Goal: Task Accomplishment & Management: Complete application form

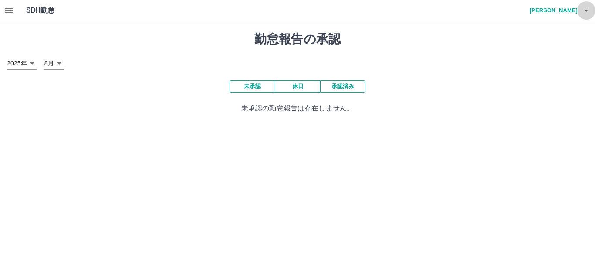
click at [591, 12] on icon "button" at bounding box center [586, 10] width 10 height 10
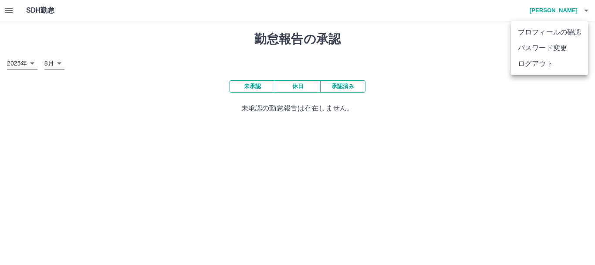
click at [532, 103] on div at bounding box center [297, 132] width 595 height 265
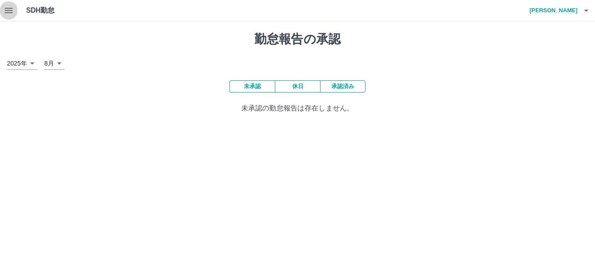
click at [9, 9] on icon "button" at bounding box center [8, 10] width 10 height 10
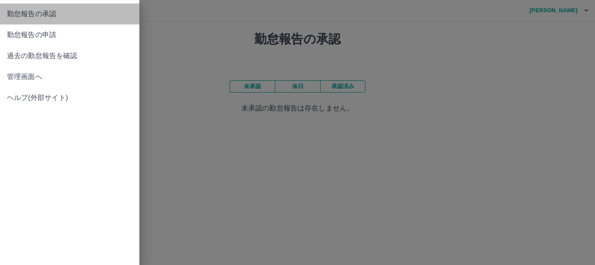
click at [61, 16] on span "勤怠報告の承認" at bounding box center [70, 14] width 126 height 10
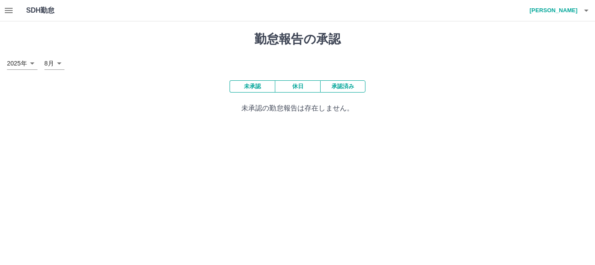
click at [255, 86] on button "未承認" at bounding box center [252, 86] width 45 height 12
click at [588, 11] on icon "button" at bounding box center [586, 10] width 10 height 10
click at [8, 9] on div at bounding box center [297, 132] width 595 height 265
click at [6, 7] on icon "button" at bounding box center [8, 10] width 10 height 10
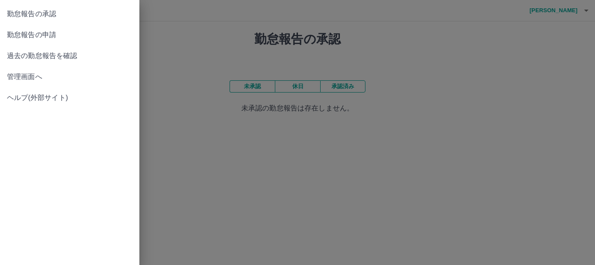
click at [57, 31] on span "勤怠報告の申請" at bounding box center [70, 35] width 126 height 10
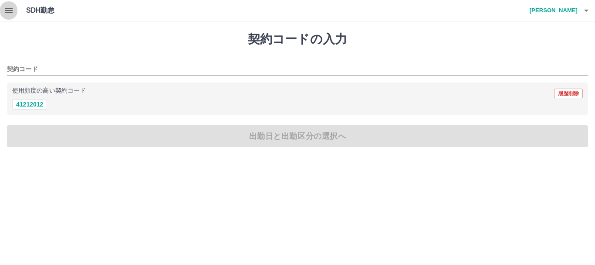
click at [10, 7] on icon "button" at bounding box center [8, 10] width 10 height 10
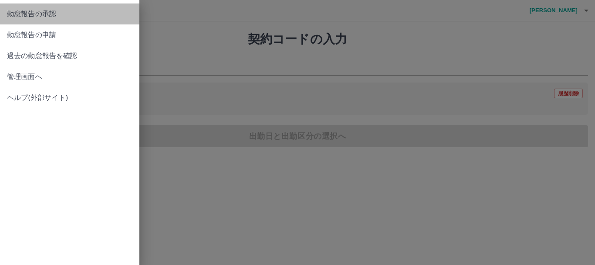
click at [55, 14] on span "勤怠報告の承認" at bounding box center [70, 14] width 126 height 10
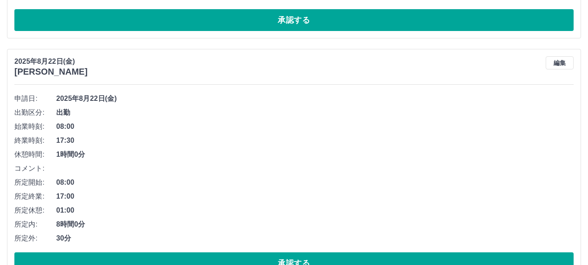
scroll to position [441, 0]
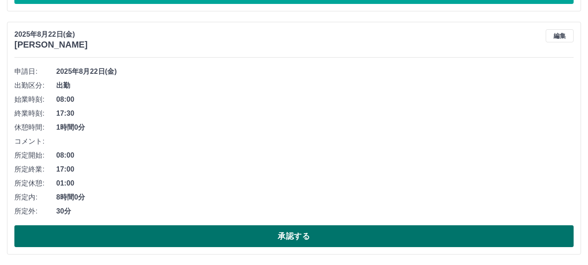
click at [308, 233] on button "承認する" at bounding box center [293, 236] width 559 height 22
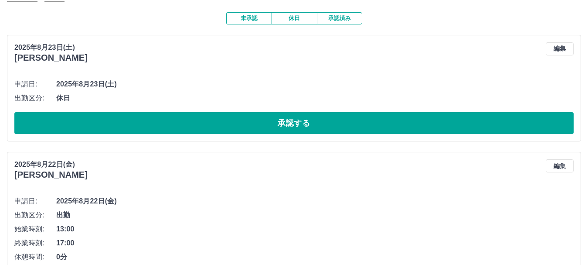
scroll to position [0, 0]
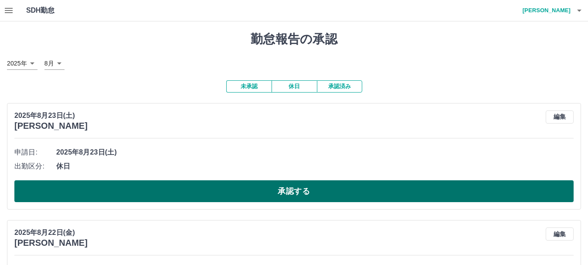
click at [292, 192] on button "承認する" at bounding box center [293, 191] width 559 height 22
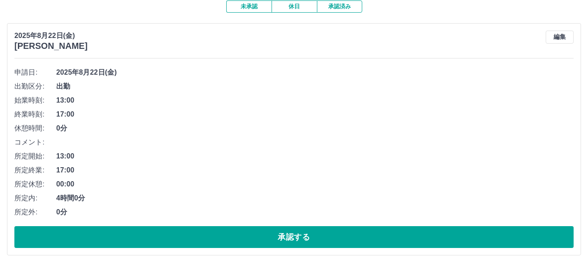
scroll to position [82, 0]
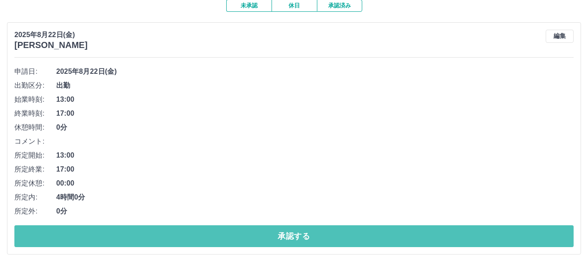
drag, startPoint x: 304, startPoint y: 238, endPoint x: 296, endPoint y: 209, distance: 29.5
click at [304, 237] on button "承認する" at bounding box center [293, 236] width 559 height 22
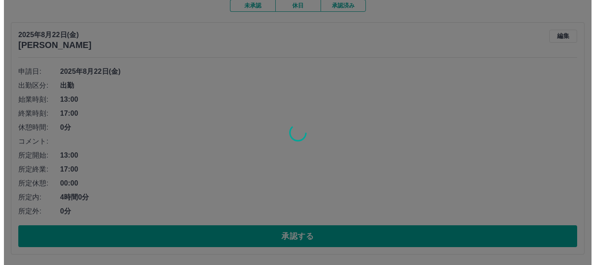
scroll to position [0, 0]
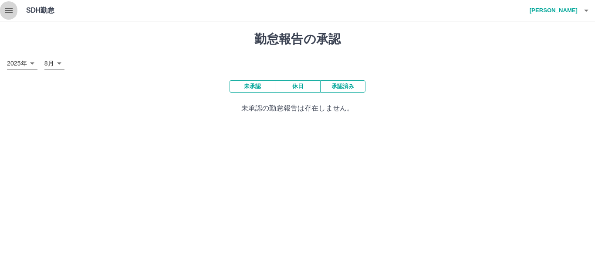
click at [8, 8] on icon "button" at bounding box center [9, 10] width 8 height 5
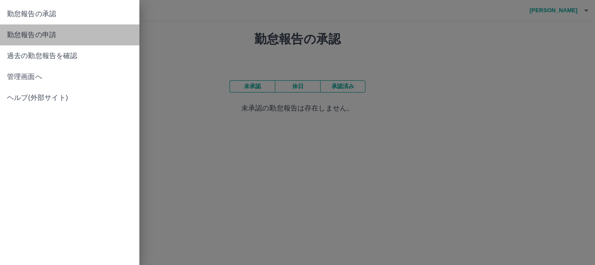
click at [52, 34] on span "勤怠報告の申請" at bounding box center [70, 35] width 126 height 10
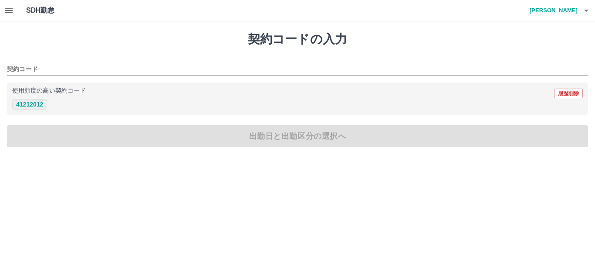
click at [29, 102] on button "41212012" at bounding box center [29, 104] width 35 height 10
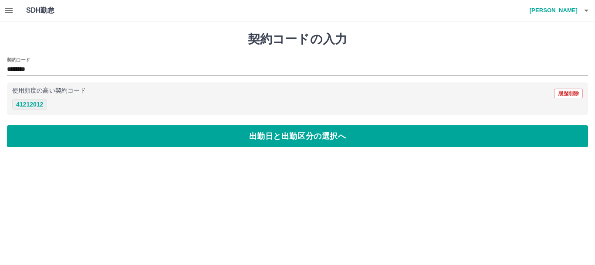
type input "********"
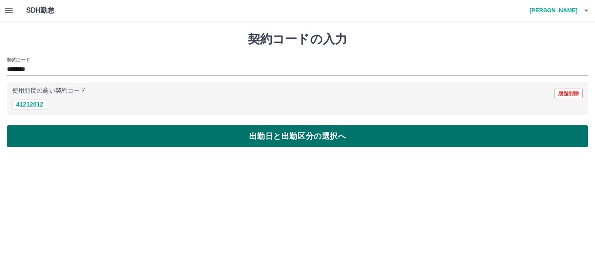
click at [339, 138] on button "出勤日と出勤区分の選択へ" at bounding box center [297, 136] width 581 height 22
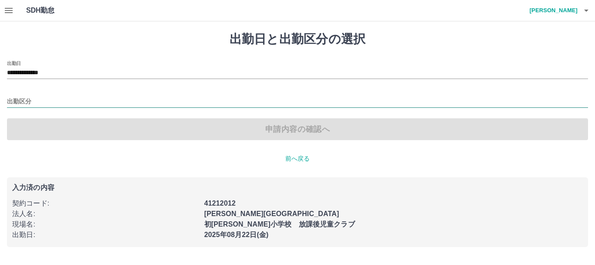
click at [27, 98] on input "出勤区分" at bounding box center [297, 101] width 581 height 11
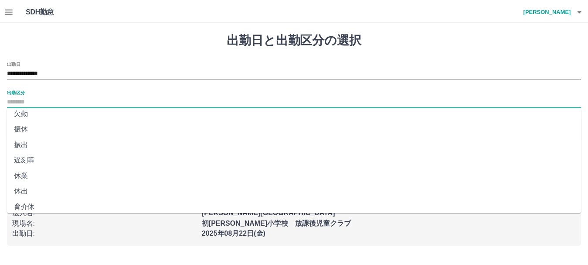
scroll to position [9, 0]
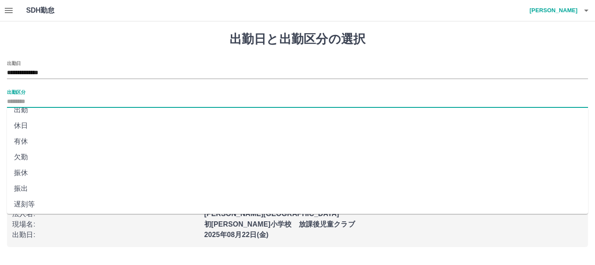
click at [25, 125] on li "休日" at bounding box center [297, 126] width 581 height 16
type input "**"
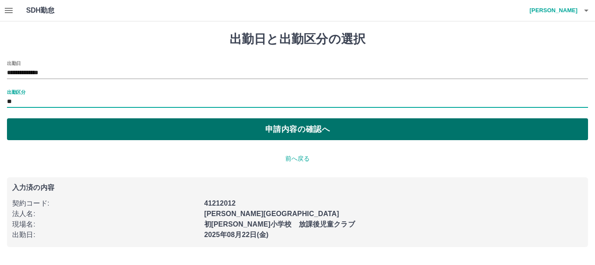
click at [294, 129] on button "申請内容の確認へ" at bounding box center [297, 129] width 581 height 22
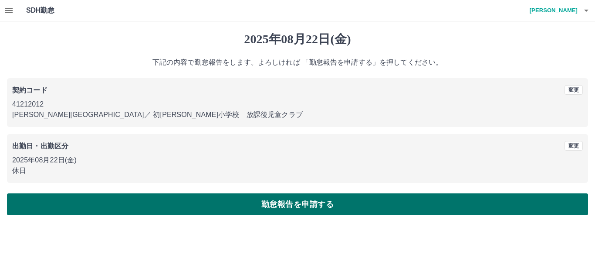
click at [297, 199] on button "勤怠報告を申請する" at bounding box center [297, 204] width 581 height 22
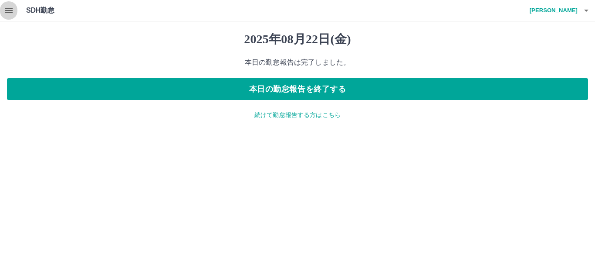
click at [6, 8] on icon "button" at bounding box center [9, 10] width 8 height 5
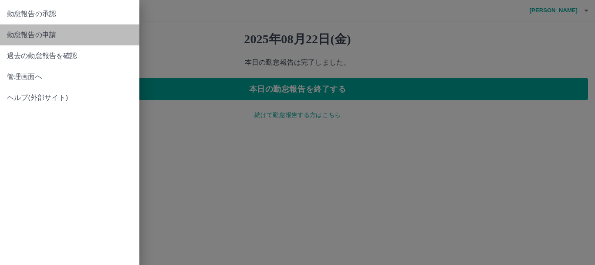
click at [49, 37] on span "勤怠報告の申請" at bounding box center [70, 35] width 126 height 10
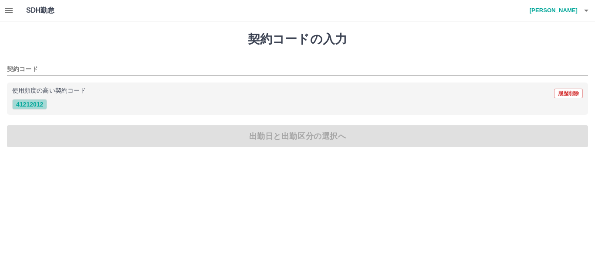
click at [42, 103] on button "41212012" at bounding box center [29, 104] width 35 height 10
type input "********"
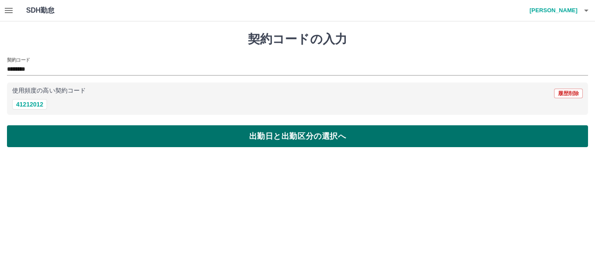
click at [285, 138] on button "出勤日と出勤区分の選択へ" at bounding box center [297, 136] width 581 height 22
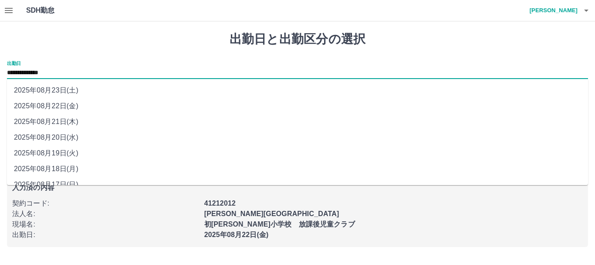
click at [87, 68] on input "**********" at bounding box center [297, 73] width 581 height 11
click at [61, 90] on li "2025年08月23日(土)" at bounding box center [297, 90] width 581 height 16
type input "**********"
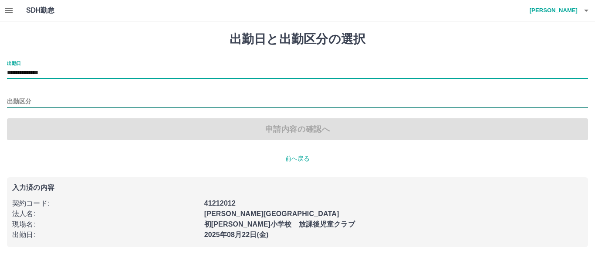
click at [61, 99] on input "出勤区分" at bounding box center [297, 101] width 581 height 11
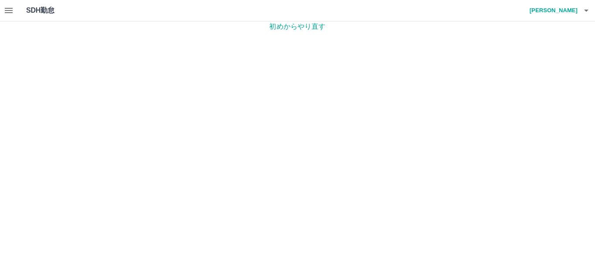
click at [4, 10] on icon "button" at bounding box center [8, 10] width 10 height 10
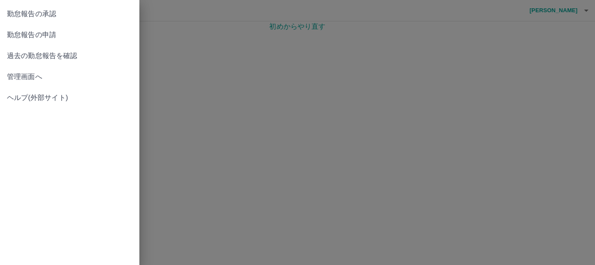
click at [56, 9] on span "勤怠報告の承認" at bounding box center [70, 14] width 126 height 10
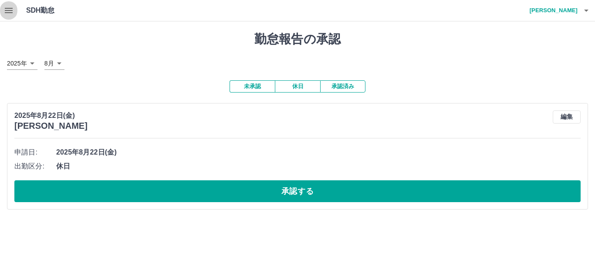
click at [6, 10] on icon "button" at bounding box center [8, 10] width 10 height 10
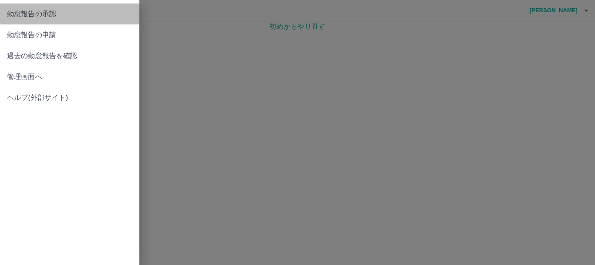
click at [58, 11] on span "勤怠報告の承認" at bounding box center [70, 14] width 126 height 10
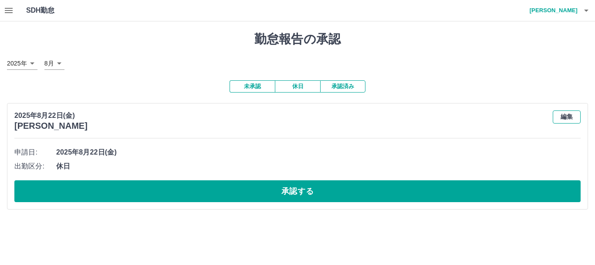
click at [568, 117] on button "編集" at bounding box center [567, 116] width 28 height 13
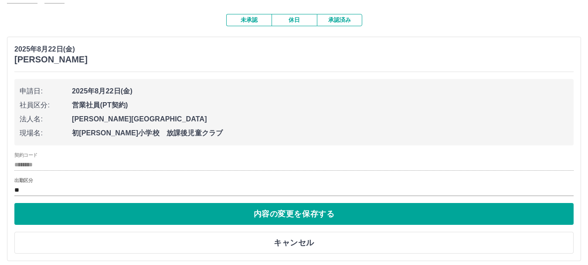
scroll to position [74, 0]
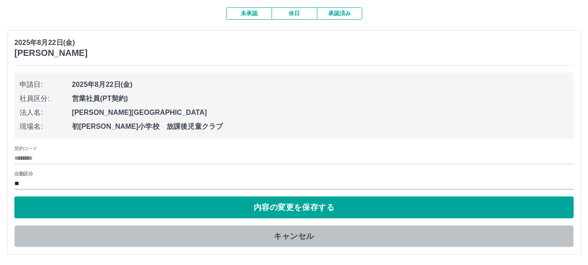
click at [303, 236] on button "キャンセル" at bounding box center [293, 236] width 559 height 22
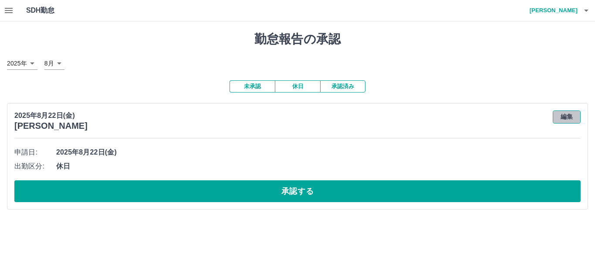
click at [571, 114] on button "編集" at bounding box center [567, 116] width 28 height 13
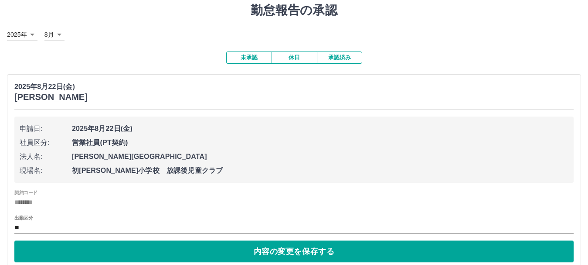
scroll to position [74, 0]
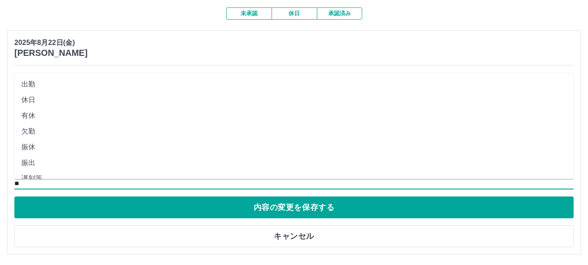
click at [36, 180] on input "**" at bounding box center [293, 183] width 559 height 11
click at [41, 82] on li "出勤" at bounding box center [293, 84] width 559 height 16
type input "**"
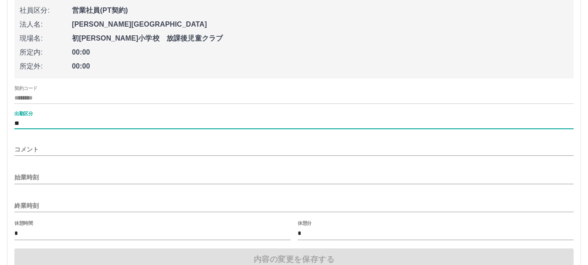
scroll to position [204, 0]
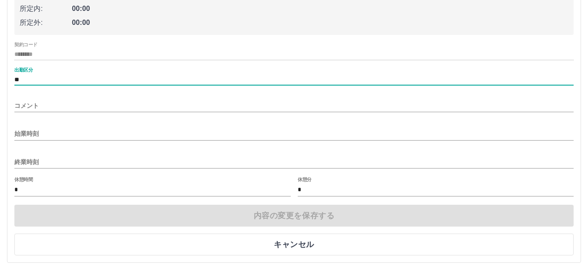
click at [54, 130] on input "始業時刻" at bounding box center [293, 133] width 559 height 13
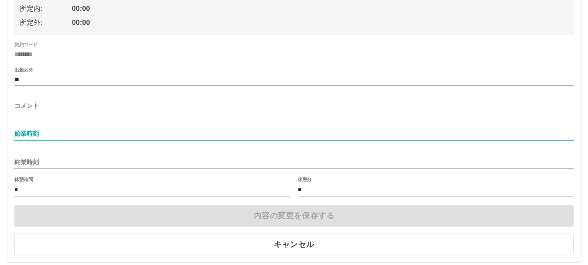
click at [48, 135] on input "始業時刻" at bounding box center [293, 133] width 559 height 13
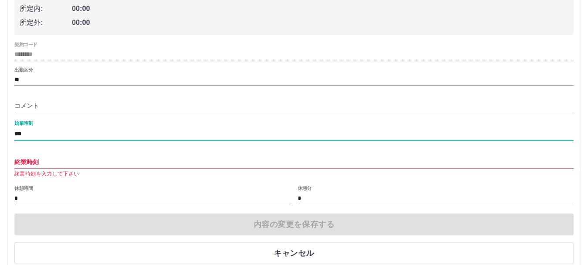
type input "***"
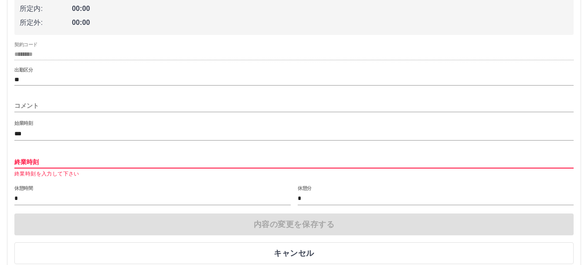
click at [61, 161] on input "終業時刻" at bounding box center [293, 162] width 559 height 13
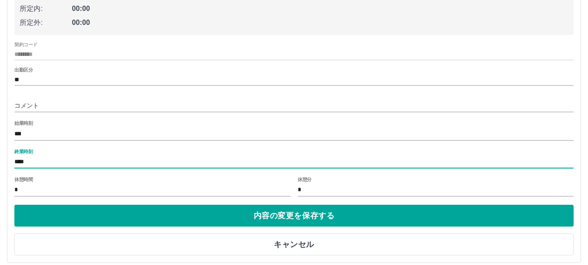
type input "****"
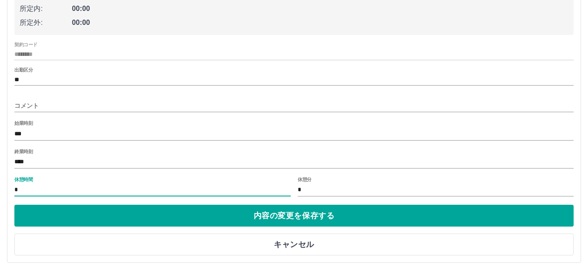
click at [50, 189] on input "*" at bounding box center [152, 190] width 276 height 13
type input "*"
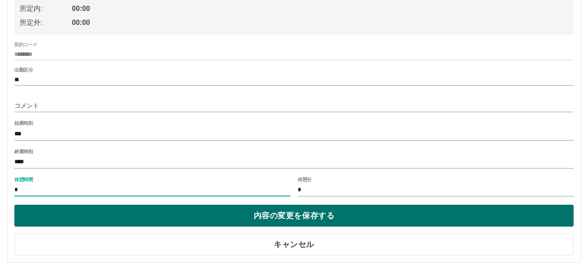
type input "*"
click at [320, 215] on button "内容の変更を保存する" at bounding box center [293, 215] width 559 height 22
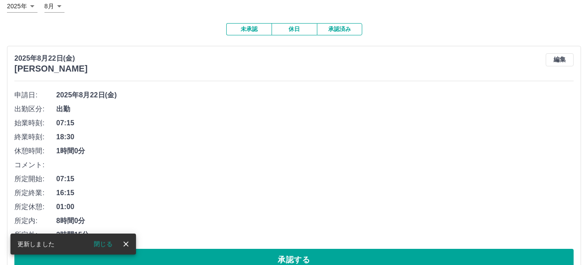
scroll to position [82, 0]
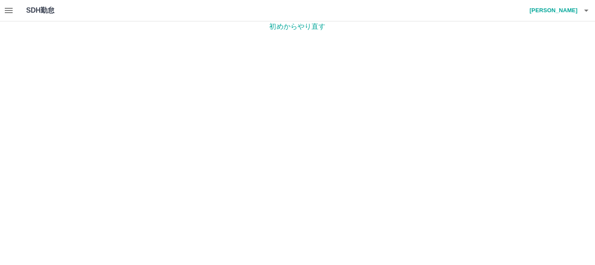
click at [8, 11] on icon "button" at bounding box center [8, 10] width 10 height 10
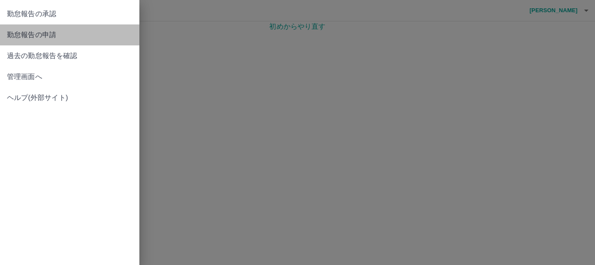
click at [45, 34] on span "勤怠報告の申請" at bounding box center [70, 35] width 126 height 10
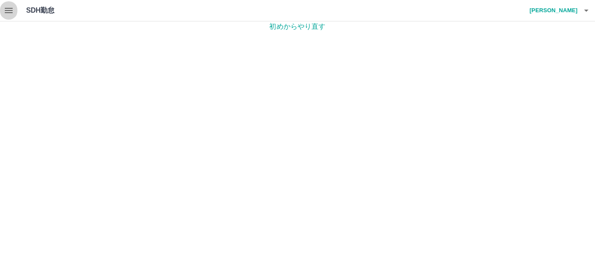
click at [5, 12] on icon "button" at bounding box center [9, 10] width 8 height 5
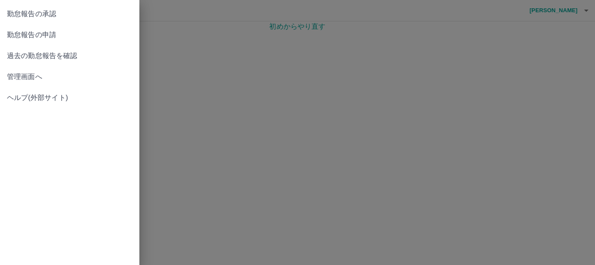
click at [51, 33] on span "勤怠報告の申請" at bounding box center [70, 35] width 126 height 10
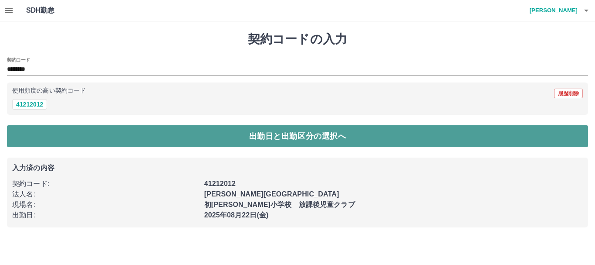
click at [275, 136] on button "出勤日と出勤区分の選択へ" at bounding box center [297, 136] width 581 height 22
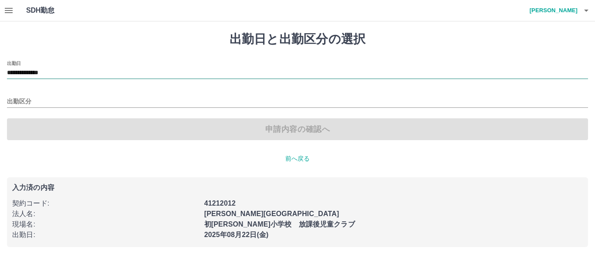
click at [67, 70] on input "**********" at bounding box center [297, 73] width 581 height 11
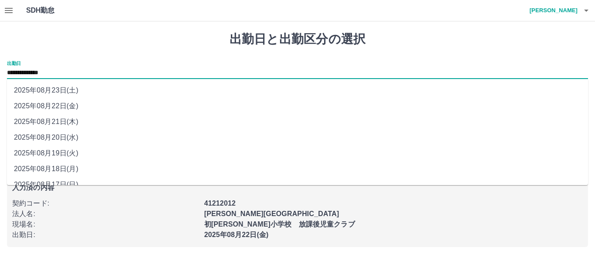
click at [56, 88] on li "2025年08月23日(土)" at bounding box center [297, 90] width 581 height 16
type input "**********"
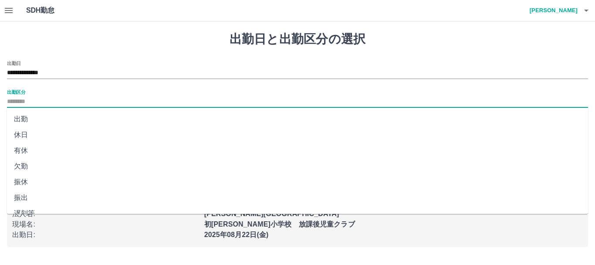
click at [51, 99] on input "出勤区分" at bounding box center [297, 101] width 581 height 11
drag, startPoint x: 20, startPoint y: 134, endPoint x: 75, endPoint y: 132, distance: 55.0
click at [22, 132] on li "休日" at bounding box center [297, 135] width 581 height 16
type input "**"
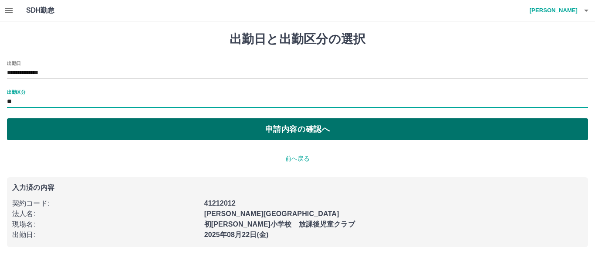
click at [297, 133] on button "申請内容の確認へ" at bounding box center [297, 129] width 581 height 22
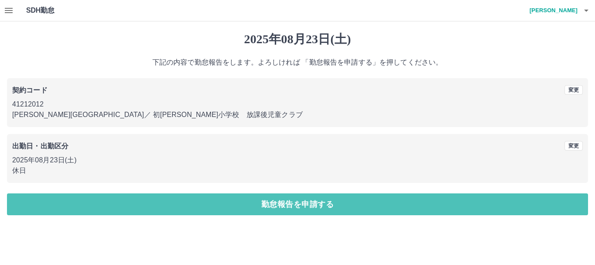
drag, startPoint x: 265, startPoint y: 201, endPoint x: 288, endPoint y: 185, distance: 28.5
click at [265, 203] on button "勤怠報告を申請する" at bounding box center [297, 204] width 581 height 22
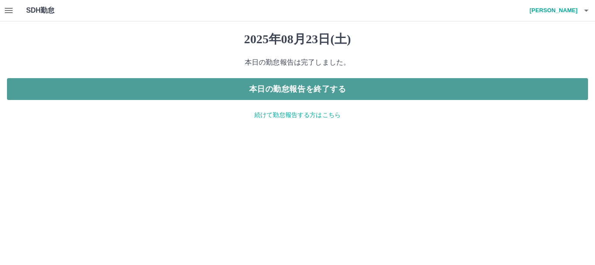
drag, startPoint x: 323, startPoint y: 92, endPoint x: 332, endPoint y: 84, distance: 12.6
click at [323, 92] on button "本日の勤怠報告を終了する" at bounding box center [297, 89] width 581 height 22
